Goal: Find specific page/section: Find specific page/section

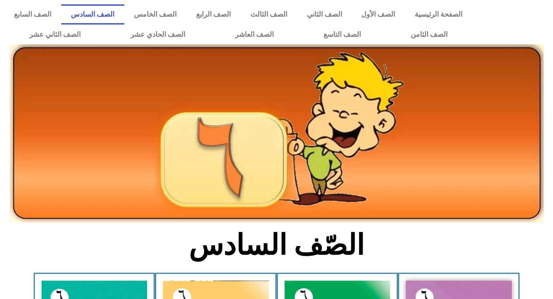
scroll to position [18, 0]
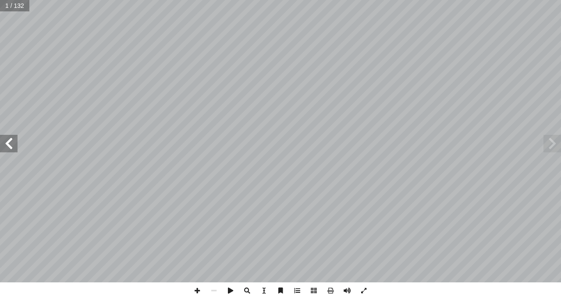
click at [5, 146] on span at bounding box center [9, 144] width 18 height 18
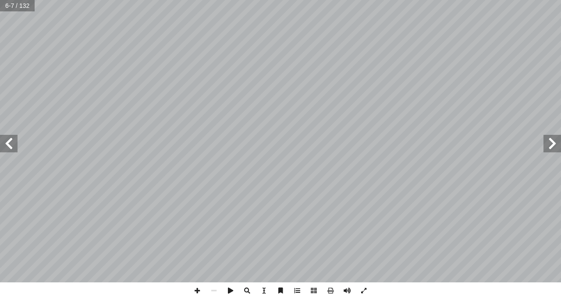
click at [5, 146] on span at bounding box center [9, 144] width 18 height 18
click at [195, 290] on span at bounding box center [197, 291] width 17 height 17
